Goal: Task Accomplishment & Management: Complete application form

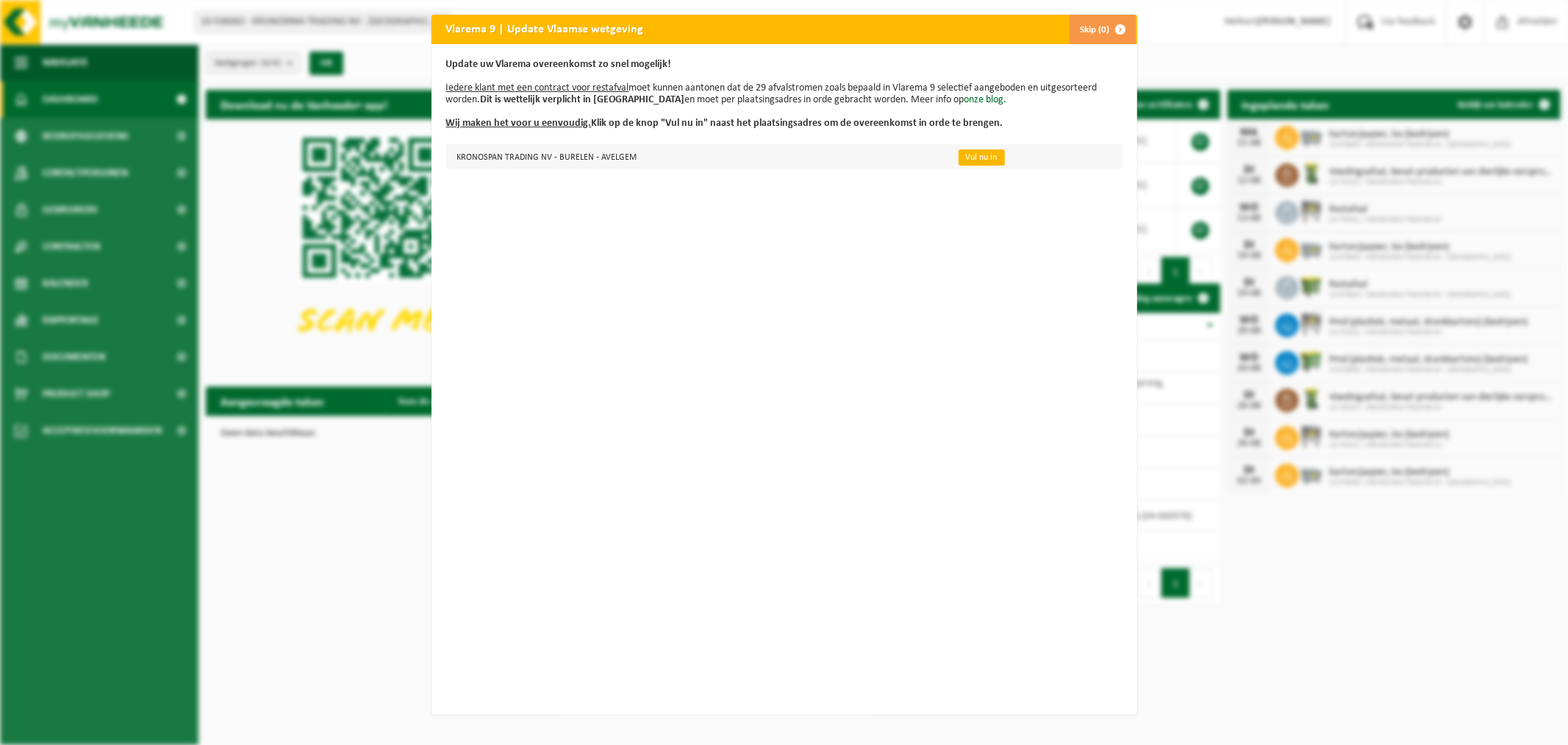
click at [970, 157] on link "Vul nu in" at bounding box center [981, 157] width 46 height 16
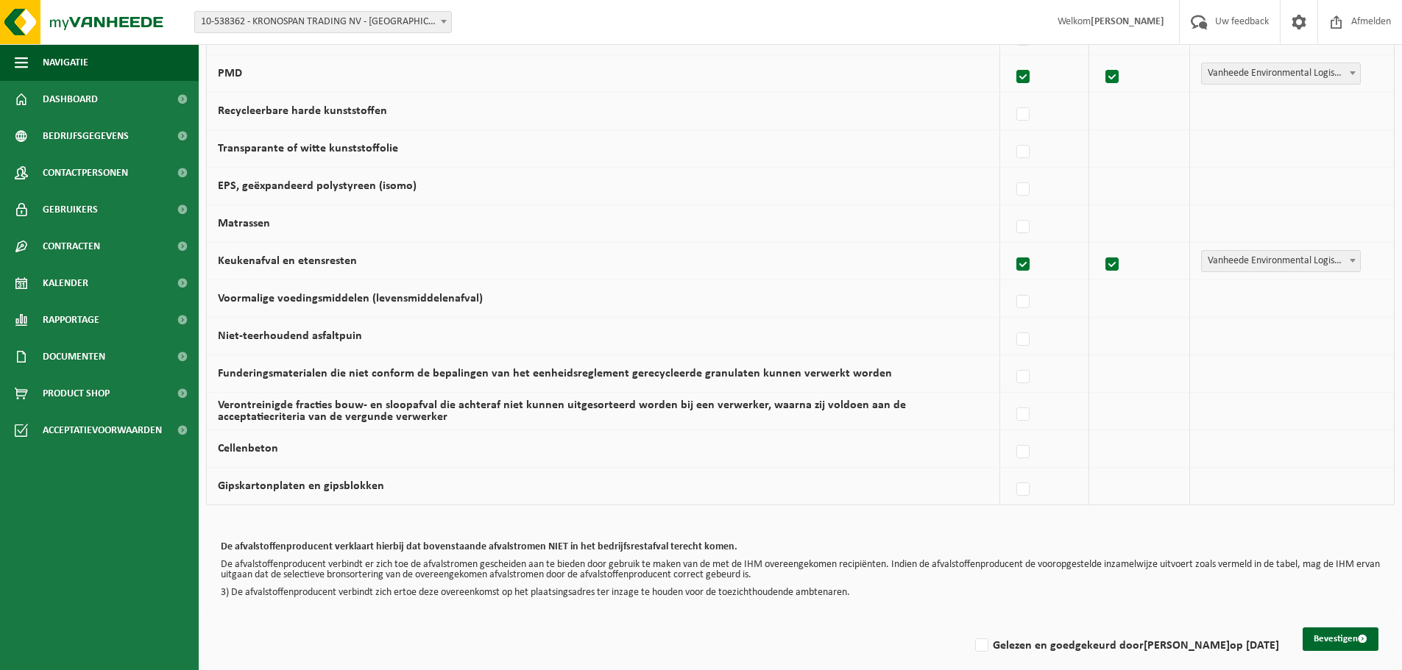
scroll to position [856, 0]
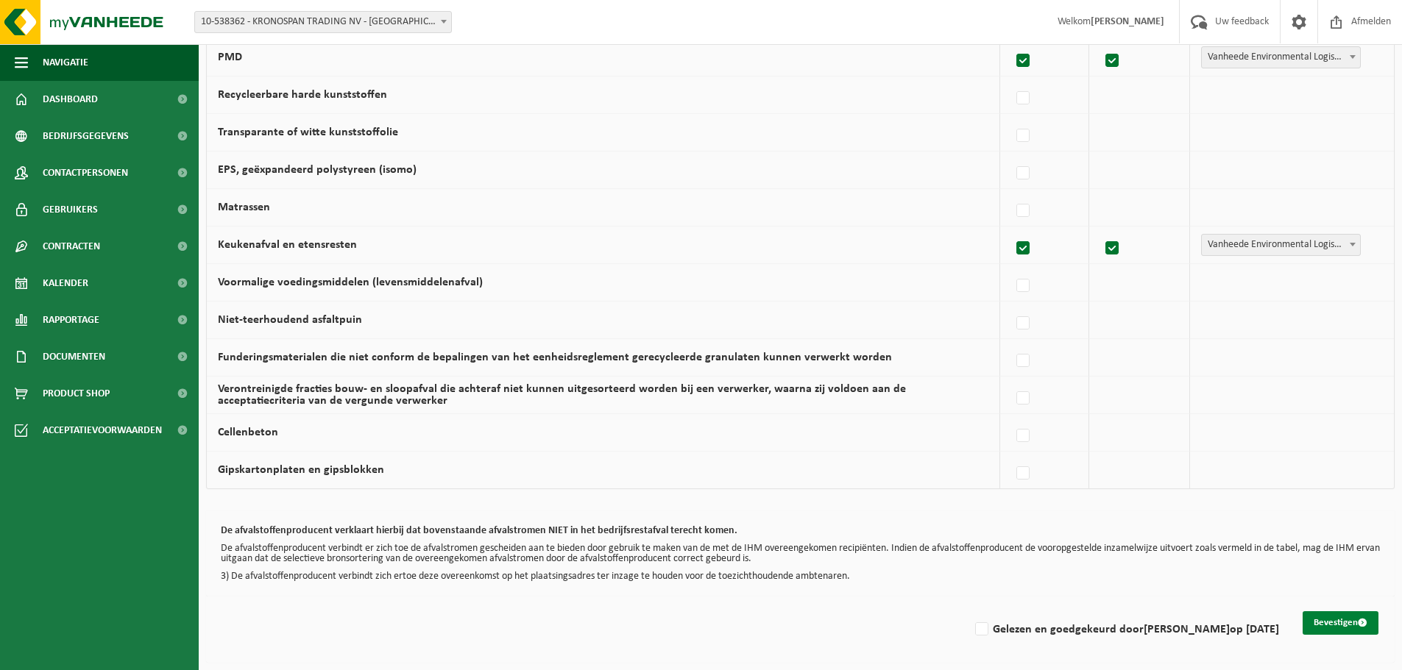
click at [1339, 624] on button "Bevestigen" at bounding box center [1340, 623] width 76 height 24
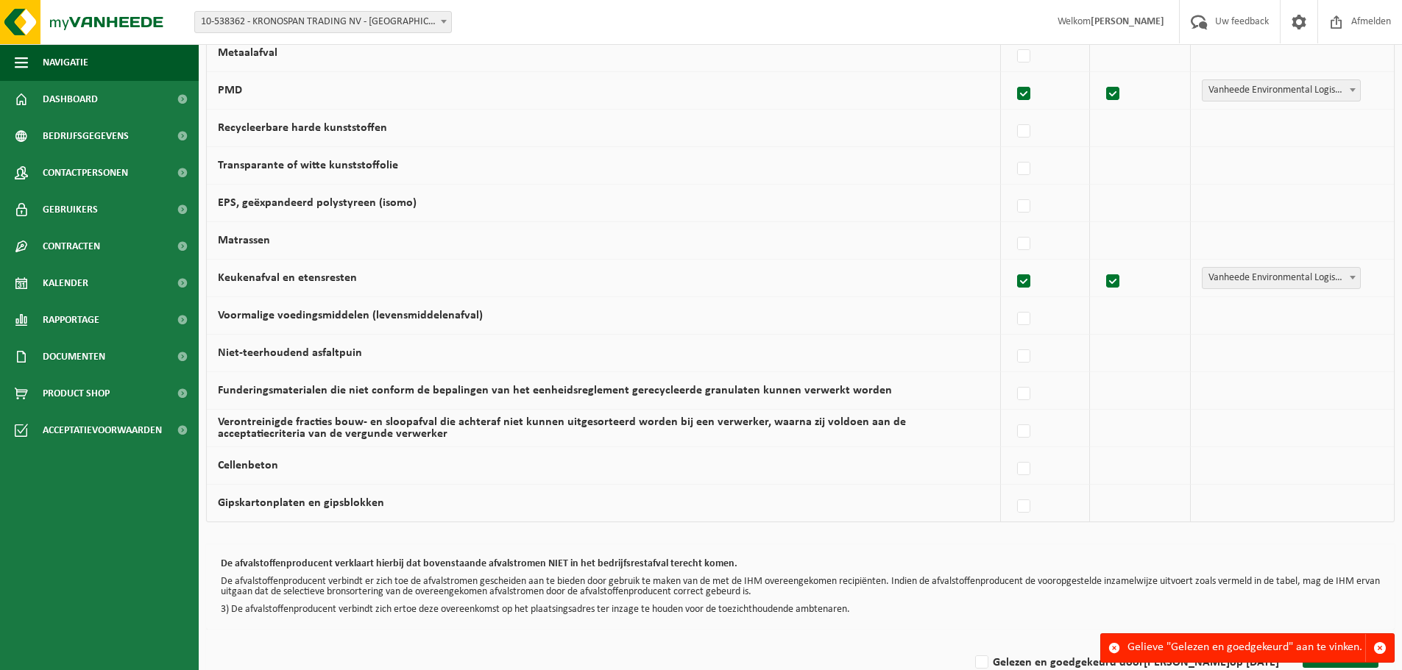
scroll to position [856, 0]
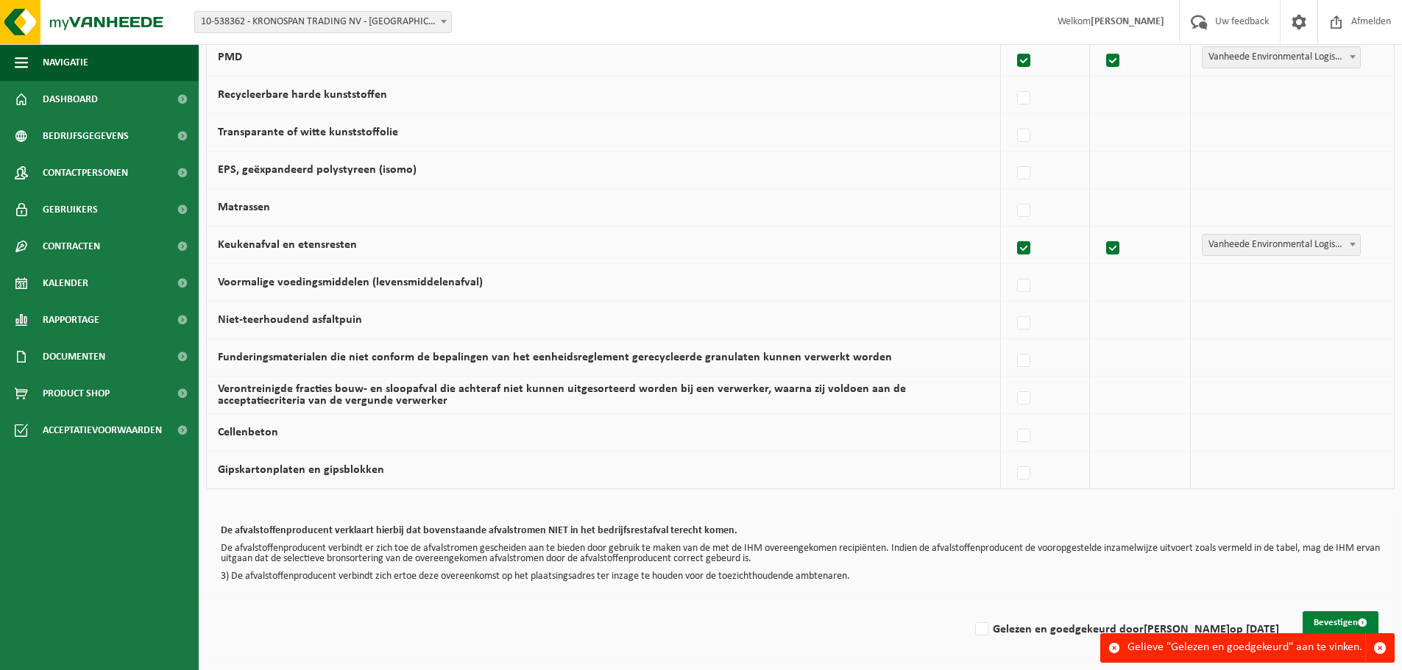
click at [1333, 619] on button "Bevestigen" at bounding box center [1340, 623] width 76 height 24
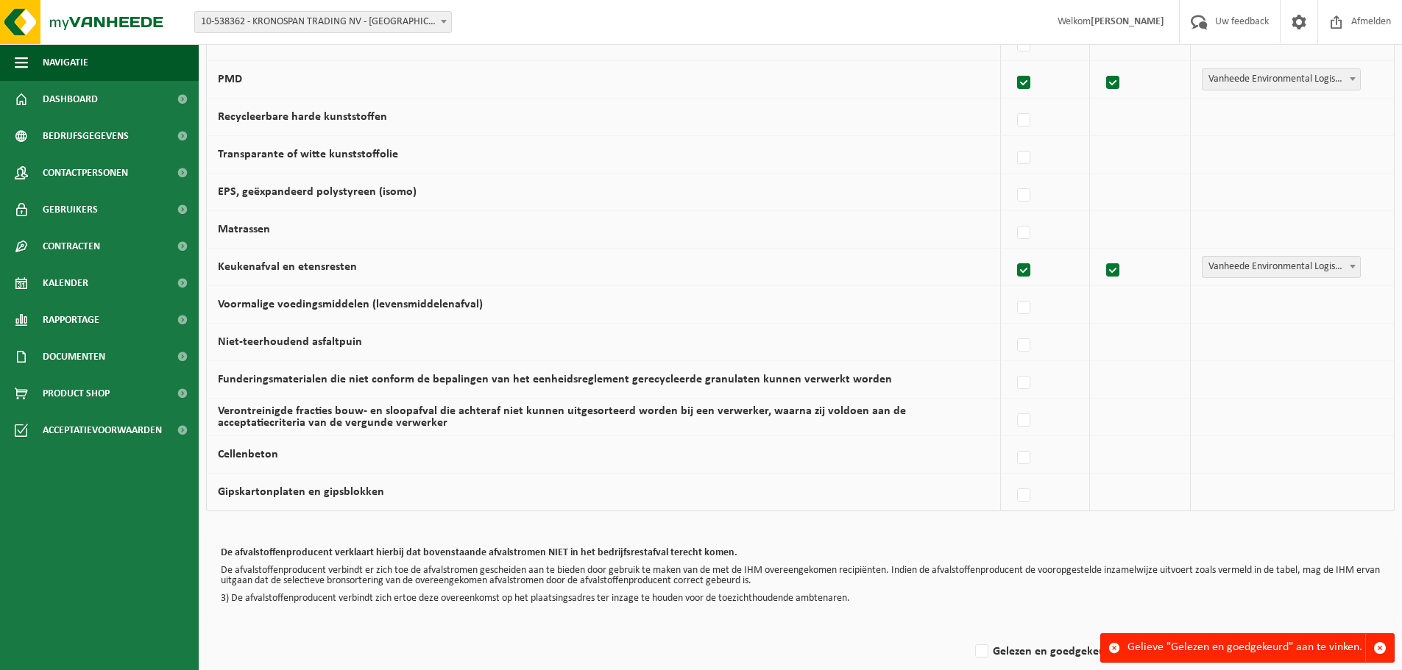
scroll to position [856, 0]
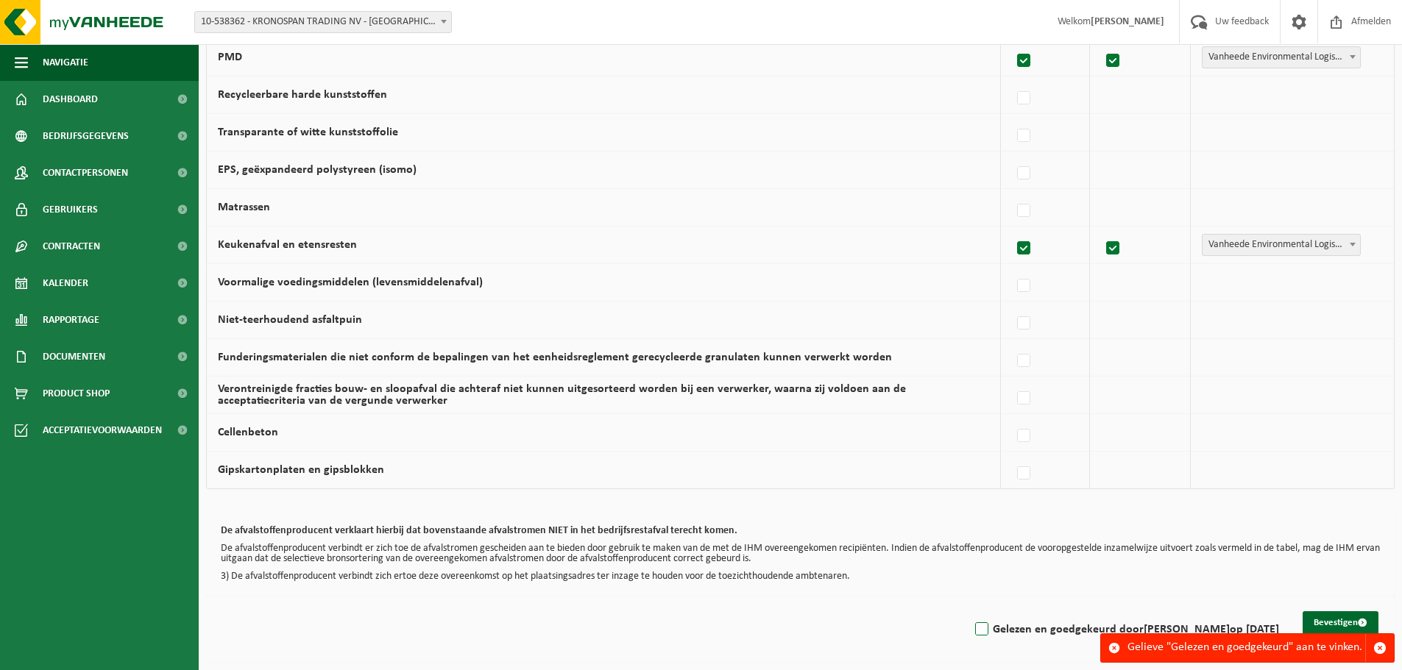
click at [975, 625] on label "Gelezen en goedgekeurd door Dolores Ramon op 11/08/25" at bounding box center [1125, 630] width 307 height 22
click at [970, 611] on input "Gelezen en goedgekeurd door Dolores Ramon op 11/08/25" at bounding box center [969, 611] width 1 height 1
checkbox input "true"
click at [1349, 619] on button "Bevestigen" at bounding box center [1340, 623] width 76 height 24
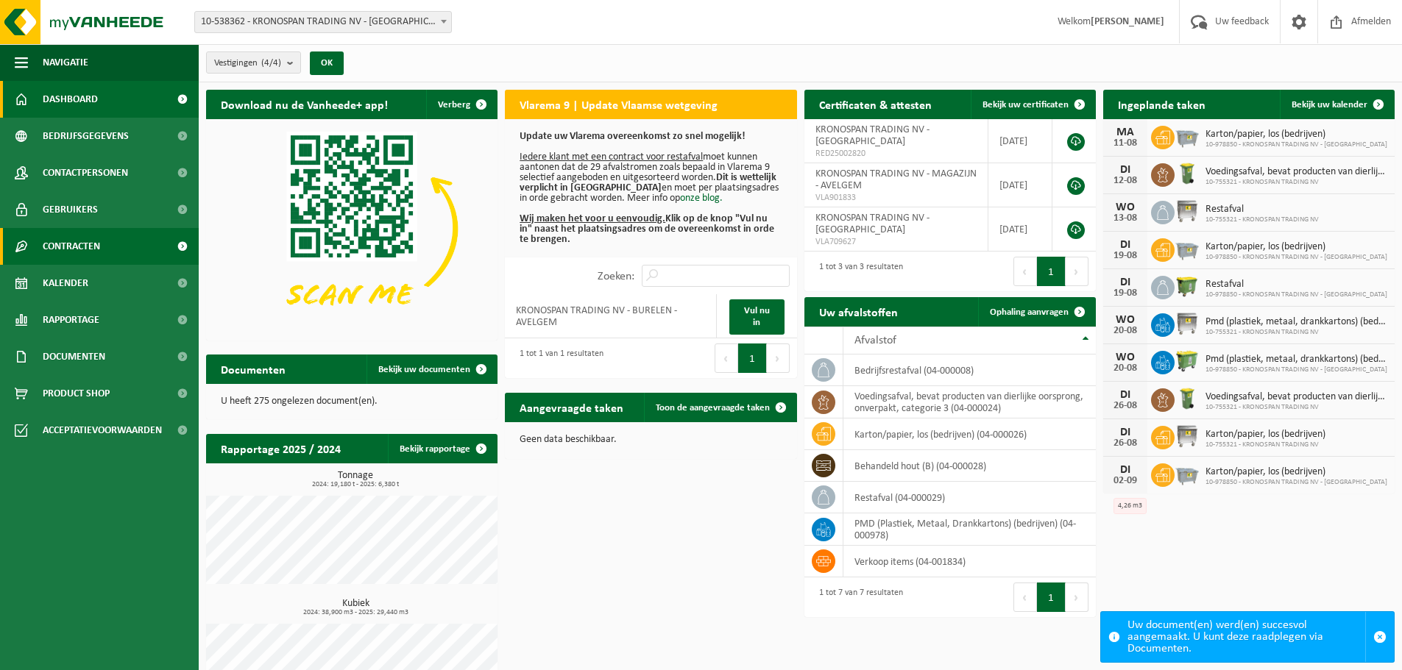
click at [78, 244] on span "Contracten" at bounding box center [71, 246] width 57 height 37
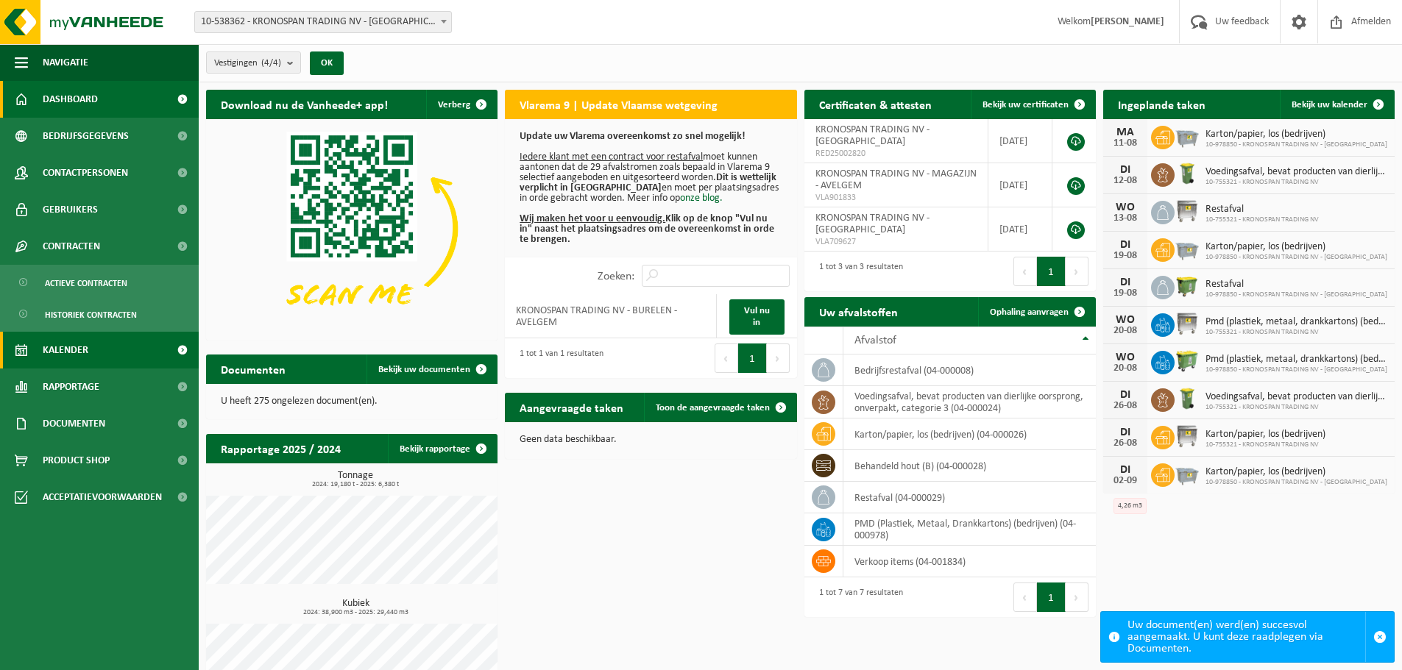
click at [82, 353] on span "Kalender" at bounding box center [66, 350] width 46 height 37
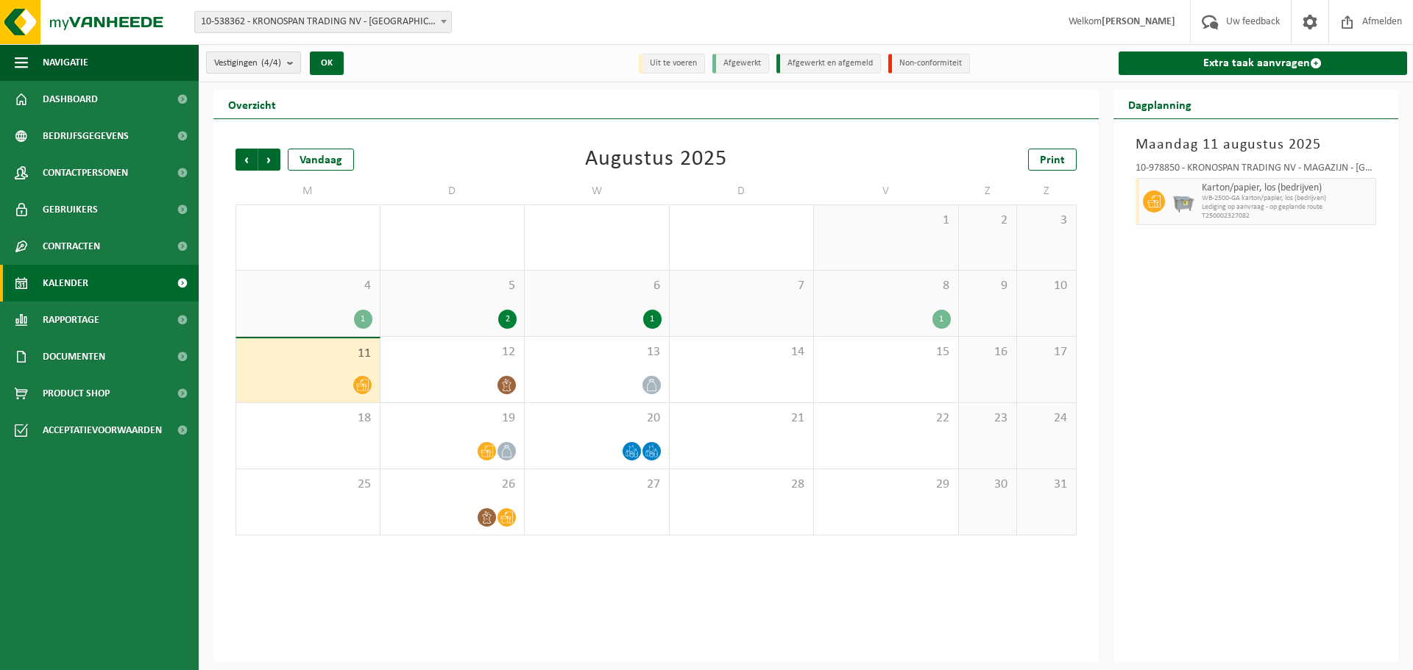
click at [292, 57] on b "submit" at bounding box center [293, 62] width 13 height 21
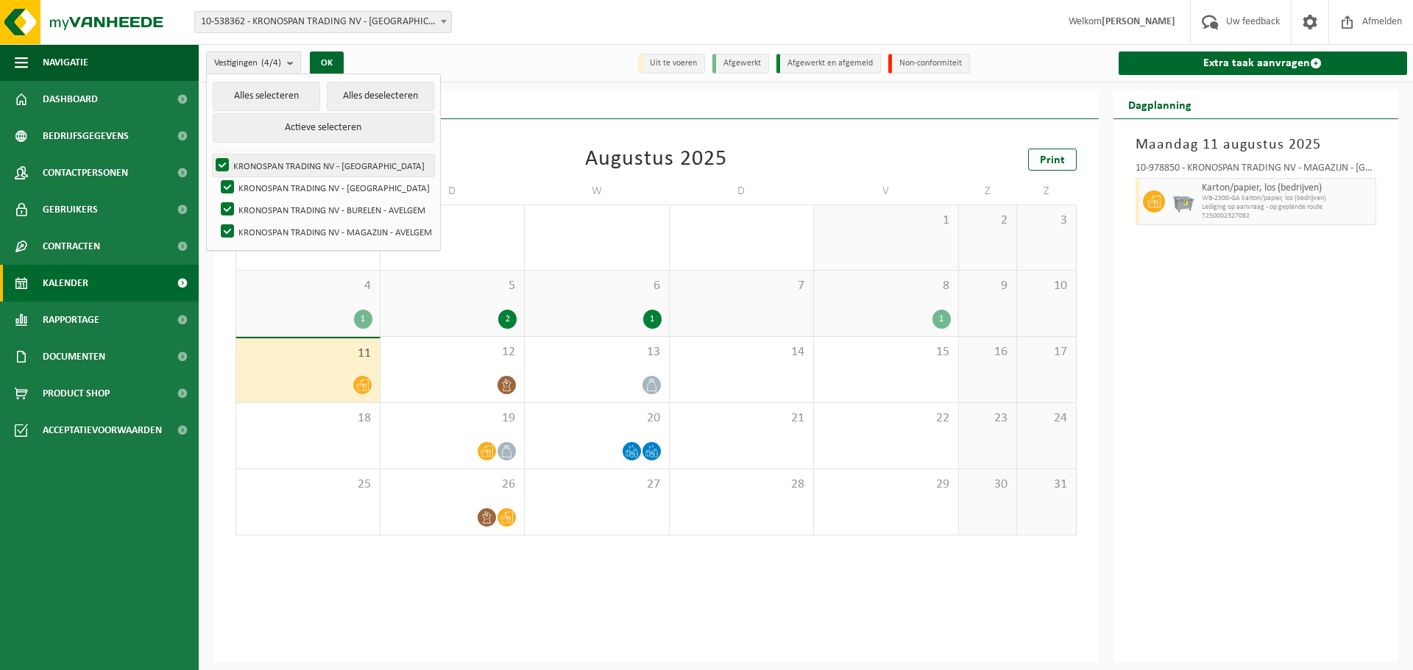
click at [224, 161] on label "KRONOSPAN TRADING NV - [GEOGRAPHIC_DATA]" at bounding box center [323, 166] width 221 height 22
click at [210, 155] on input "KRONOSPAN TRADING NV - [GEOGRAPHIC_DATA]" at bounding box center [210, 154] width 1 height 1
checkbox input "false"
click at [227, 181] on label "KRONOSPAN TRADING NV - [GEOGRAPHIC_DATA]" at bounding box center [326, 188] width 216 height 22
click at [216, 177] on input "KRONOSPAN TRADING NV - [GEOGRAPHIC_DATA]" at bounding box center [215, 176] width 1 height 1
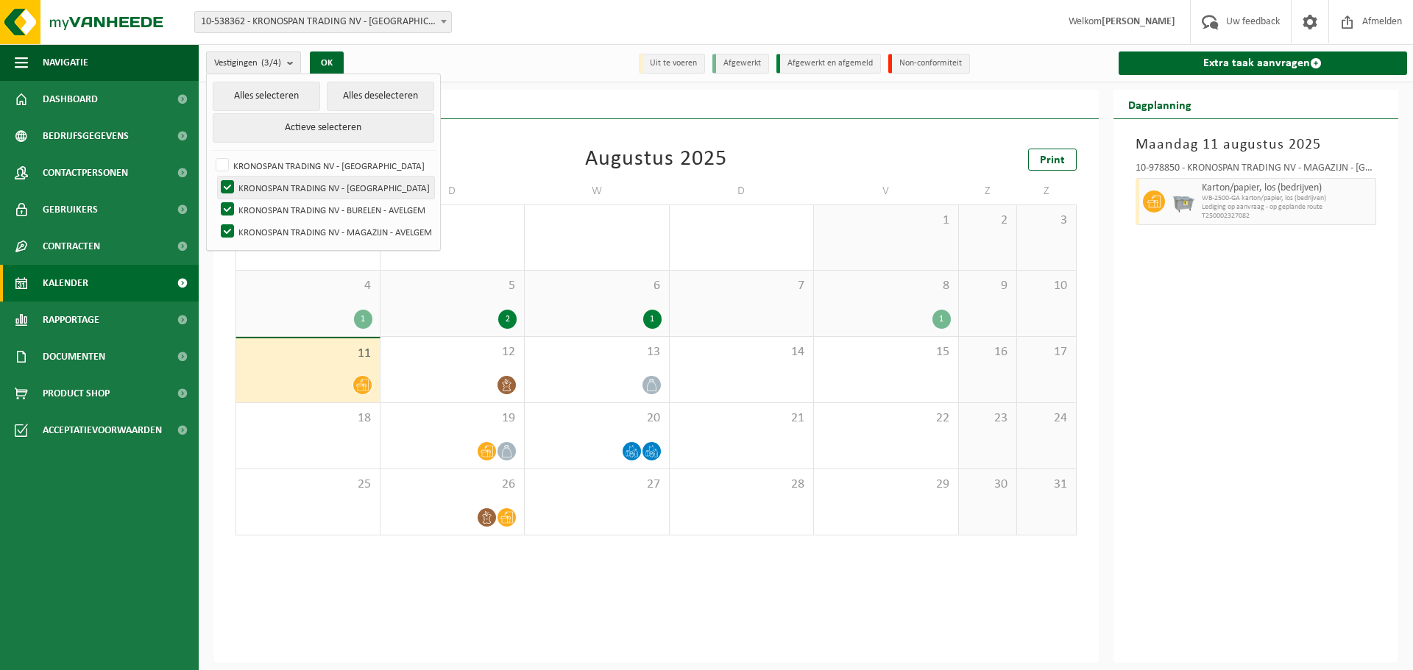
checkbox input "false"
click at [226, 205] on label "KRONOSPAN TRADING NV - BURELEN - AVELGEM" at bounding box center [326, 210] width 216 height 22
click at [216, 199] on input "KRONOSPAN TRADING NV - BURELEN - AVELGEM" at bounding box center [215, 198] width 1 height 1
checkbox input "false"
click at [223, 232] on label "KRONOSPAN TRADING NV - MAGAZIJN - AVELGEM" at bounding box center [326, 232] width 216 height 22
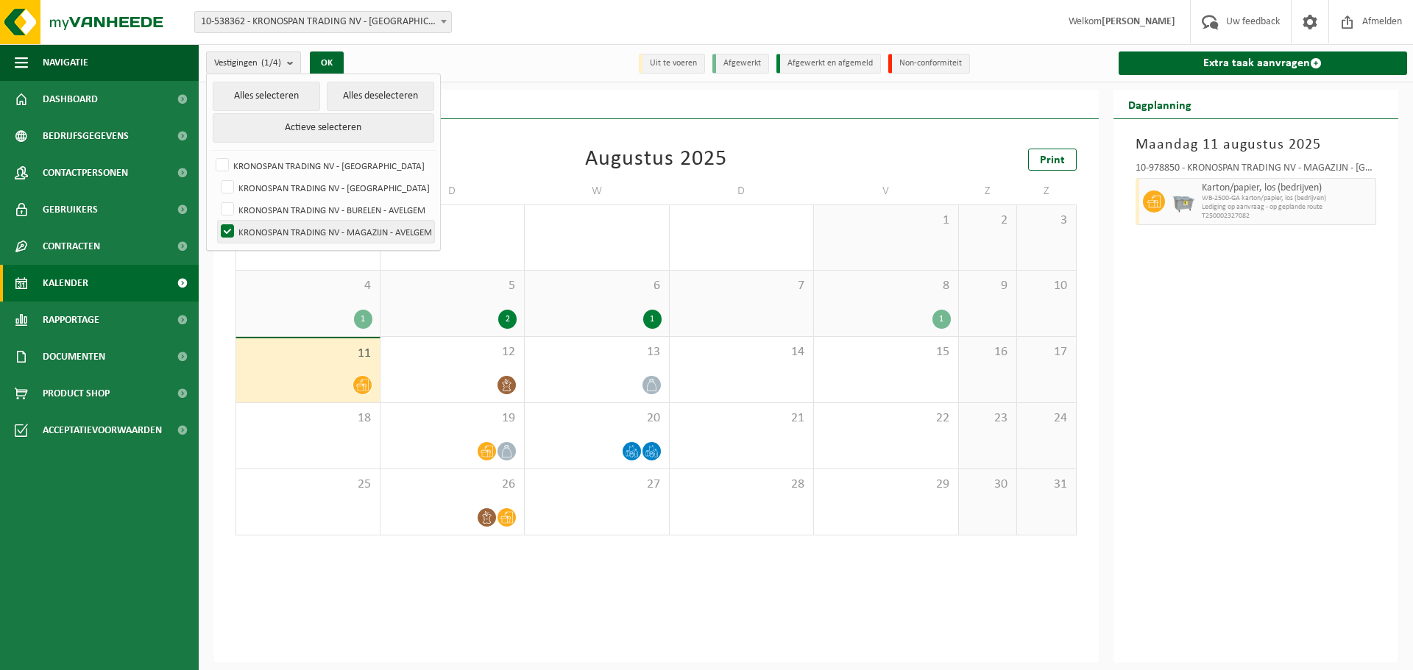
click at [216, 221] on input "KRONOSPAN TRADING NV - MAGAZIJN - AVELGEM" at bounding box center [215, 220] width 1 height 1
checkbox input "false"
click at [229, 185] on label "KRONOSPAN TRADING NV - [GEOGRAPHIC_DATA]" at bounding box center [326, 188] width 216 height 22
click at [216, 177] on input "KRONOSPAN TRADING NV - [GEOGRAPHIC_DATA]" at bounding box center [215, 176] width 1 height 1
checkbox input "true"
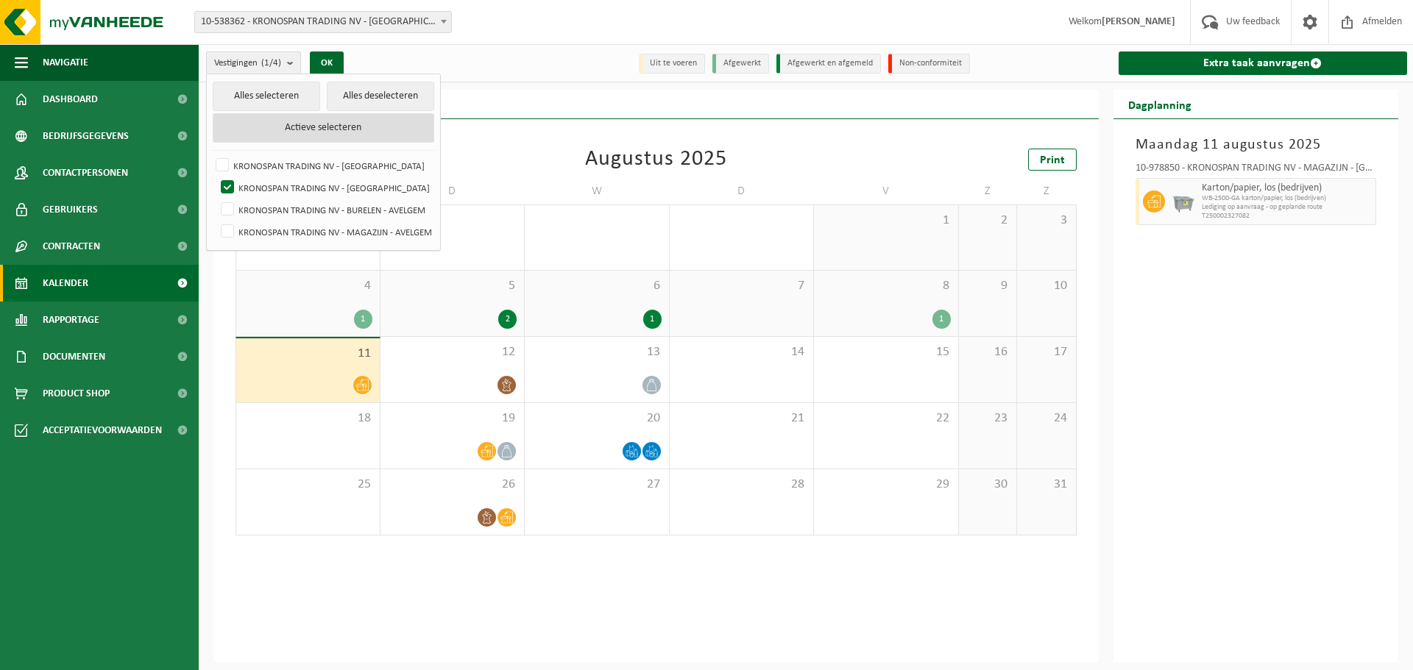
click at [381, 126] on button "Actieve selecteren" at bounding box center [323, 127] width 221 height 29
checkbox input "true"
